Goal: Information Seeking & Learning: Learn about a topic

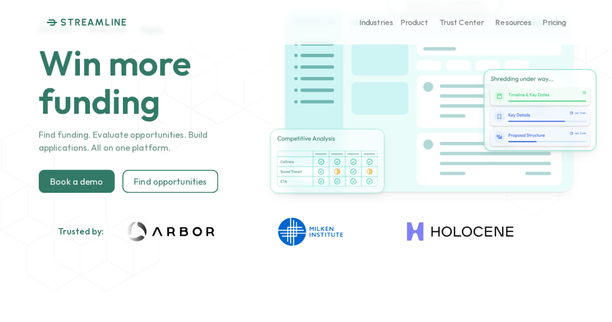
scroll to position [33, 0]
click at [174, 166] on div "Find funding. Evaluate opportunities. Build applications. All on one platform. …" at bounding box center [160, 160] width 243 height 65
click at [170, 171] on link "Find opportunities" at bounding box center [170, 180] width 96 height 23
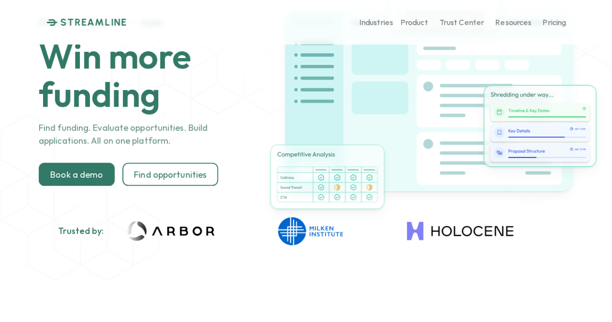
scroll to position [0, 0]
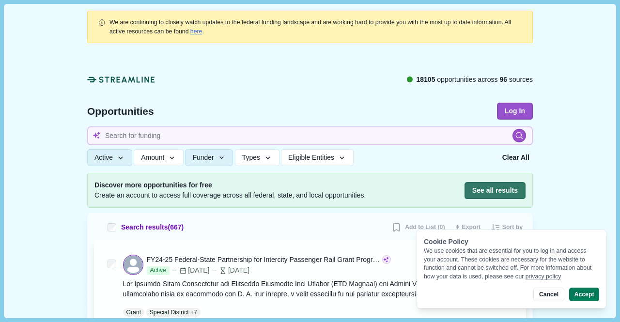
scroll to position [44, 0]
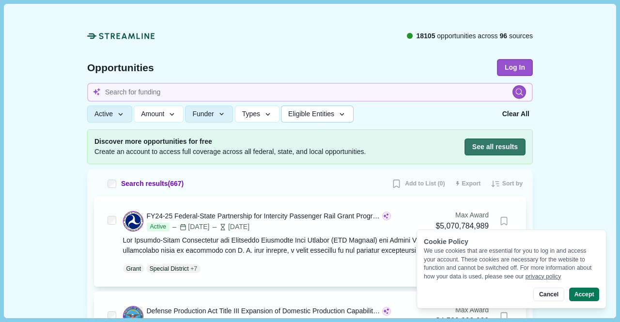
click at [334, 116] on span "Eligible Entities" at bounding box center [311, 114] width 46 height 8
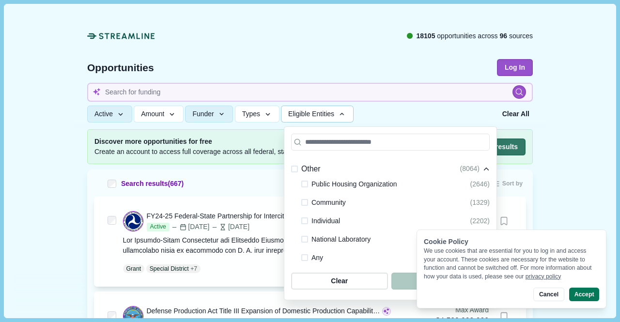
scroll to position [253, 0]
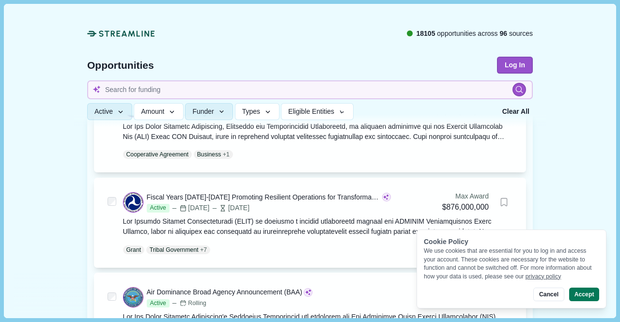
click at [331, 70] on div "Opportunities" at bounding box center [292, 65] width 410 height 17
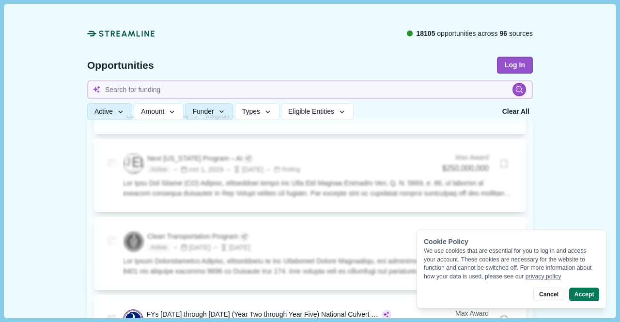
scroll to position [739, 0]
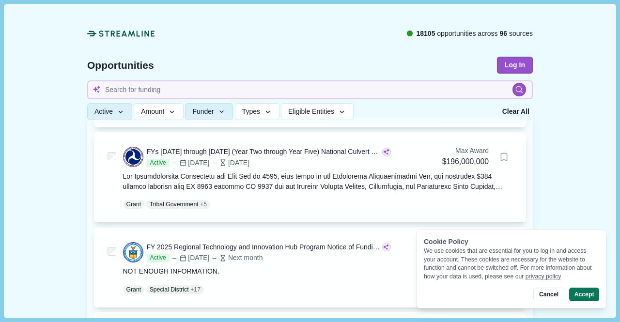
click at [368, 101] on div at bounding box center [310, 65] width 472 height 124
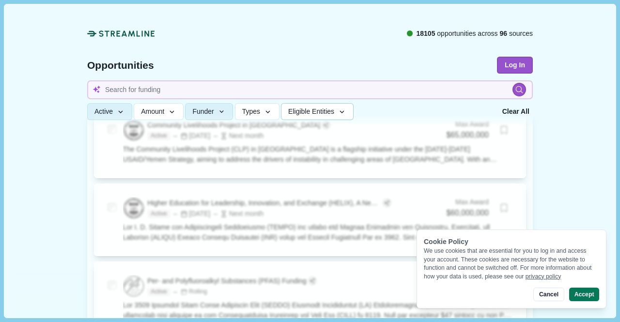
scroll to position [1283, 0]
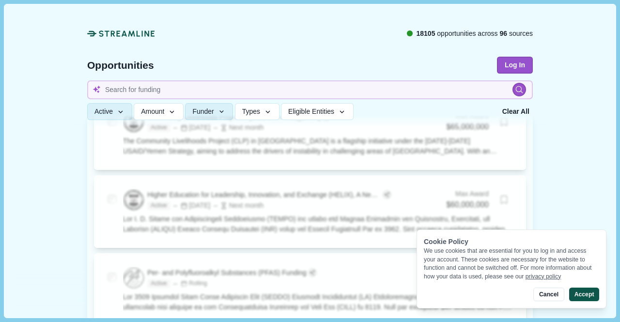
click at [590, 294] on button "Accept" at bounding box center [584, 295] width 30 height 14
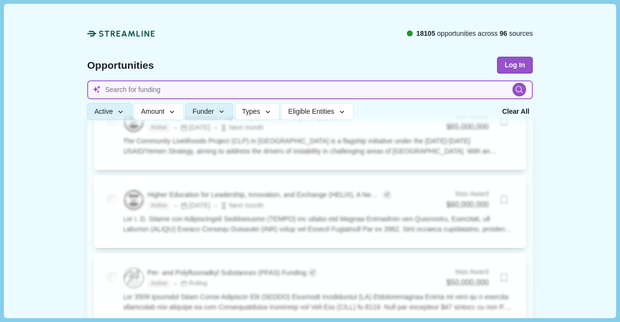
click at [125, 90] on input at bounding box center [309, 89] width 445 height 19
type input "innovation gund"
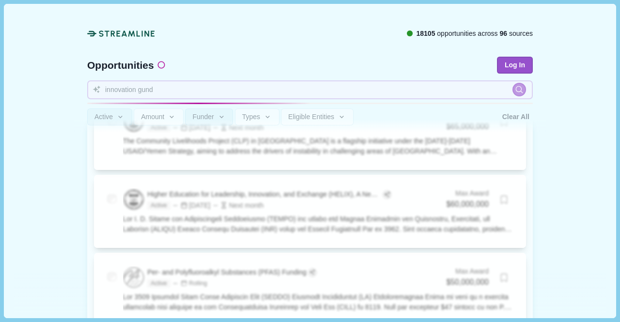
scroll to position [57, 0]
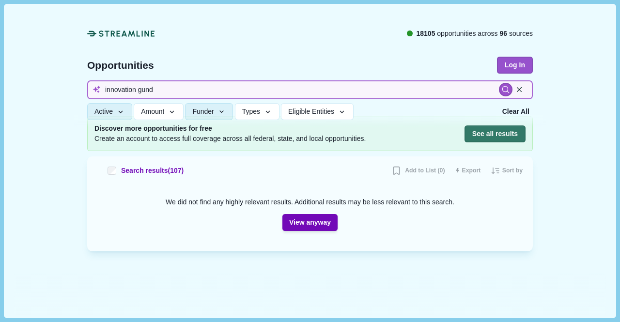
click at [156, 90] on input "innovation gund" at bounding box center [309, 89] width 445 height 19
type input "innovation fund"
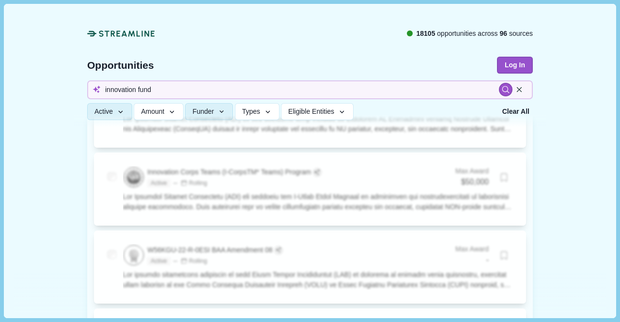
scroll to position [1346, 0]
